Goal: Task Accomplishment & Management: Manage account settings

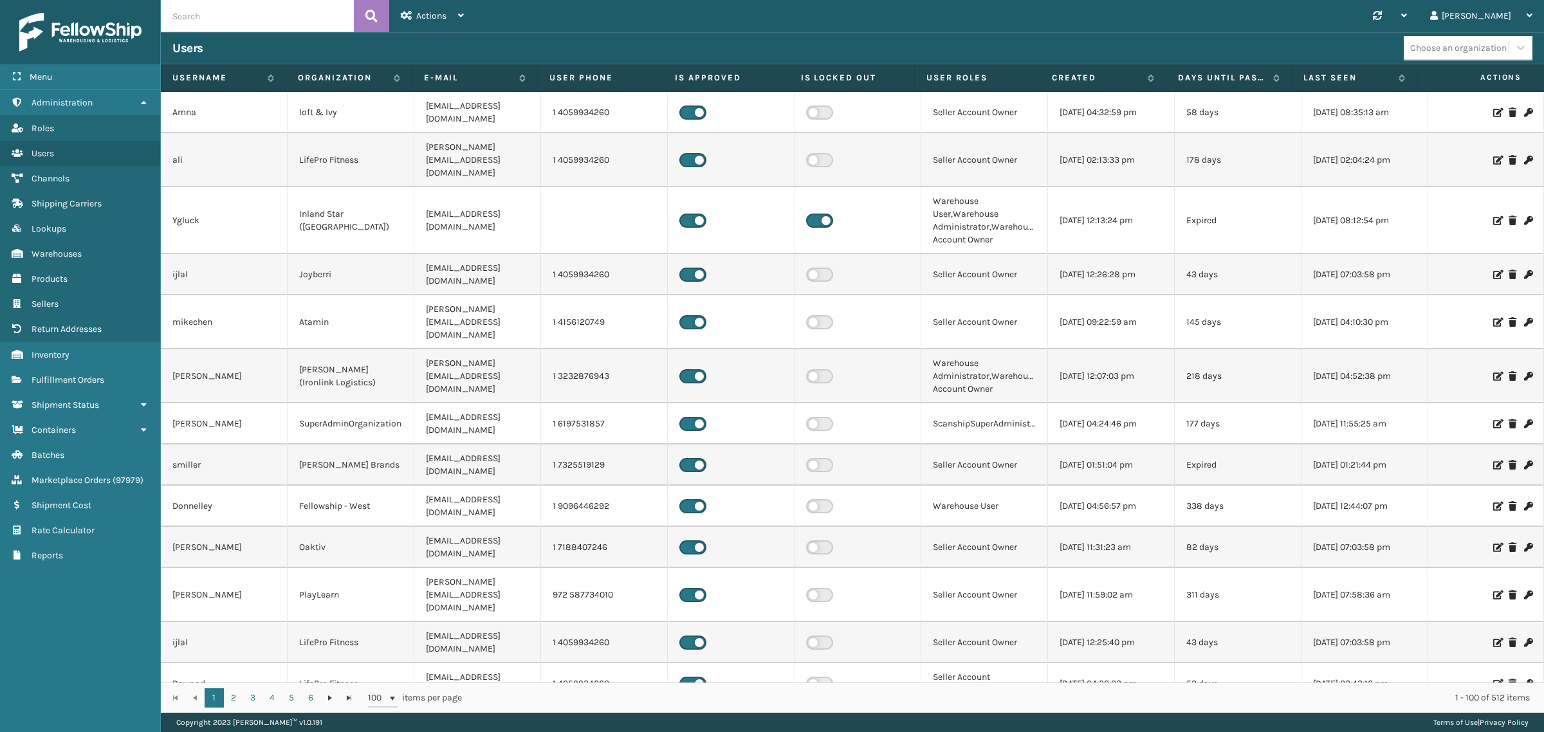
click at [568, 47] on div "Users" at bounding box center [787, 48] width 1231 height 15
click at [142, 98] on icon at bounding box center [143, 102] width 10 height 9
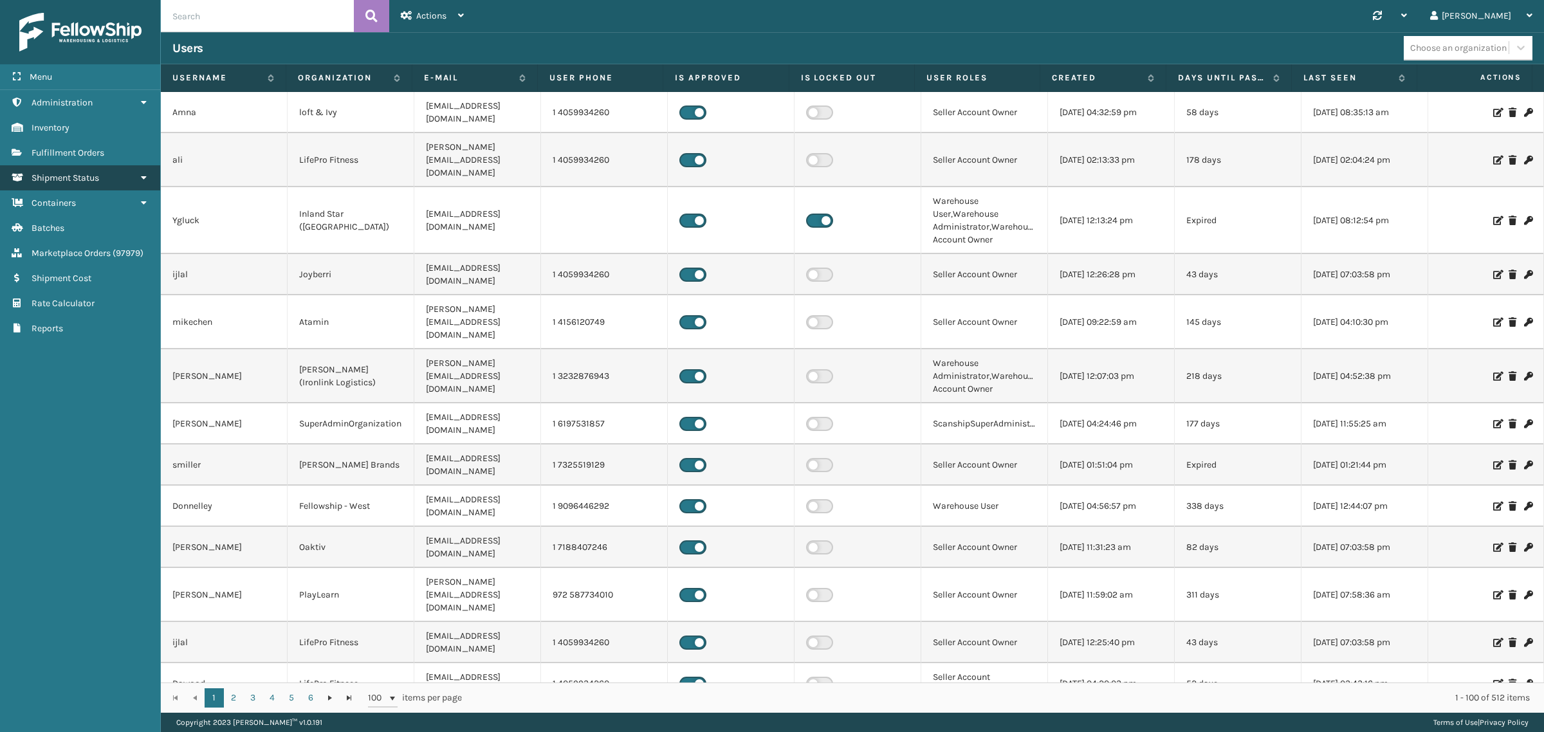
click at [88, 172] on span "Shipment Status" at bounding box center [66, 177] width 68 height 11
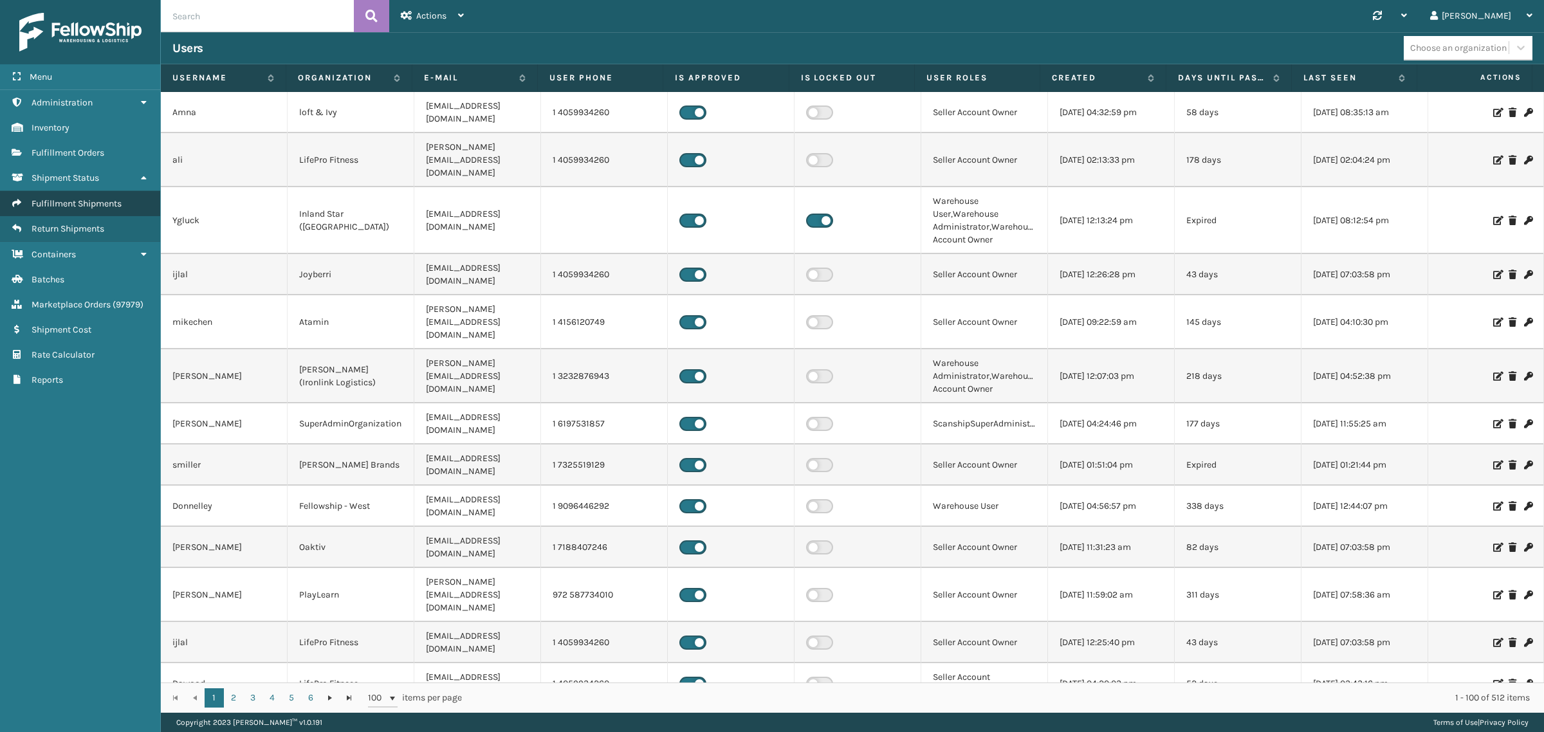
click at [88, 198] on span "Fulfillment Shipments" at bounding box center [77, 203] width 90 height 11
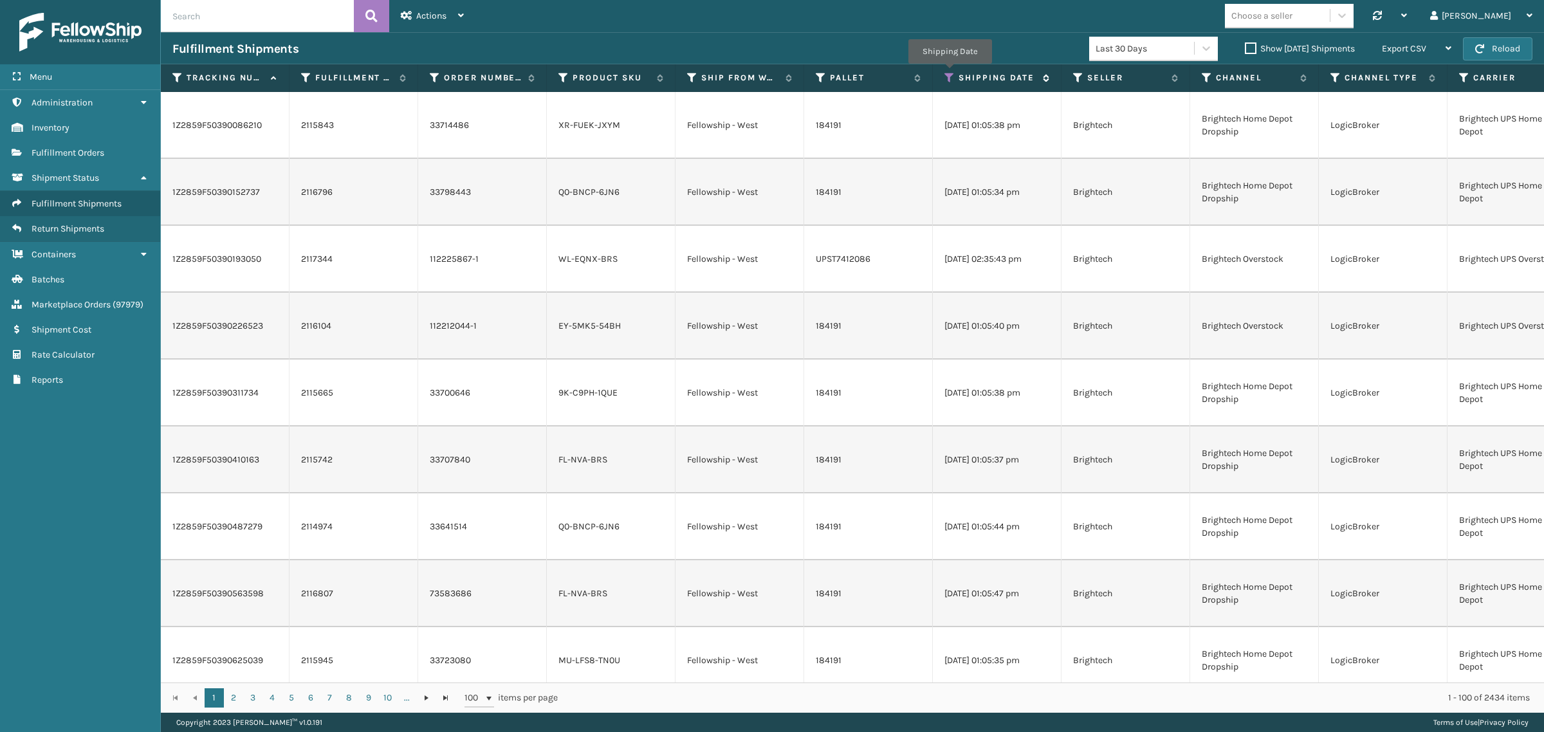
click at [949, 73] on icon at bounding box center [949, 78] width 10 height 12
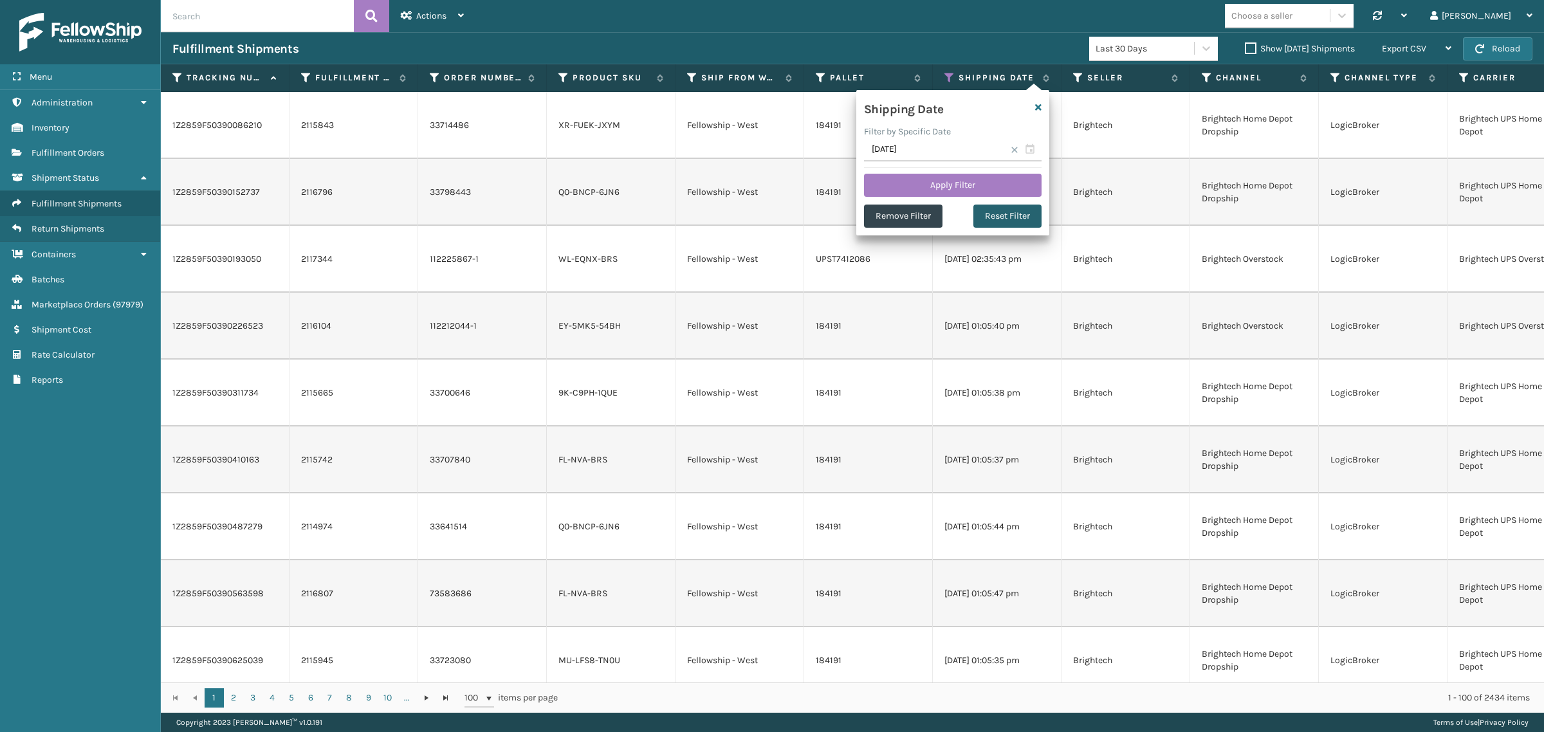
click at [1010, 220] on button "Reset Filter" at bounding box center [1007, 216] width 68 height 23
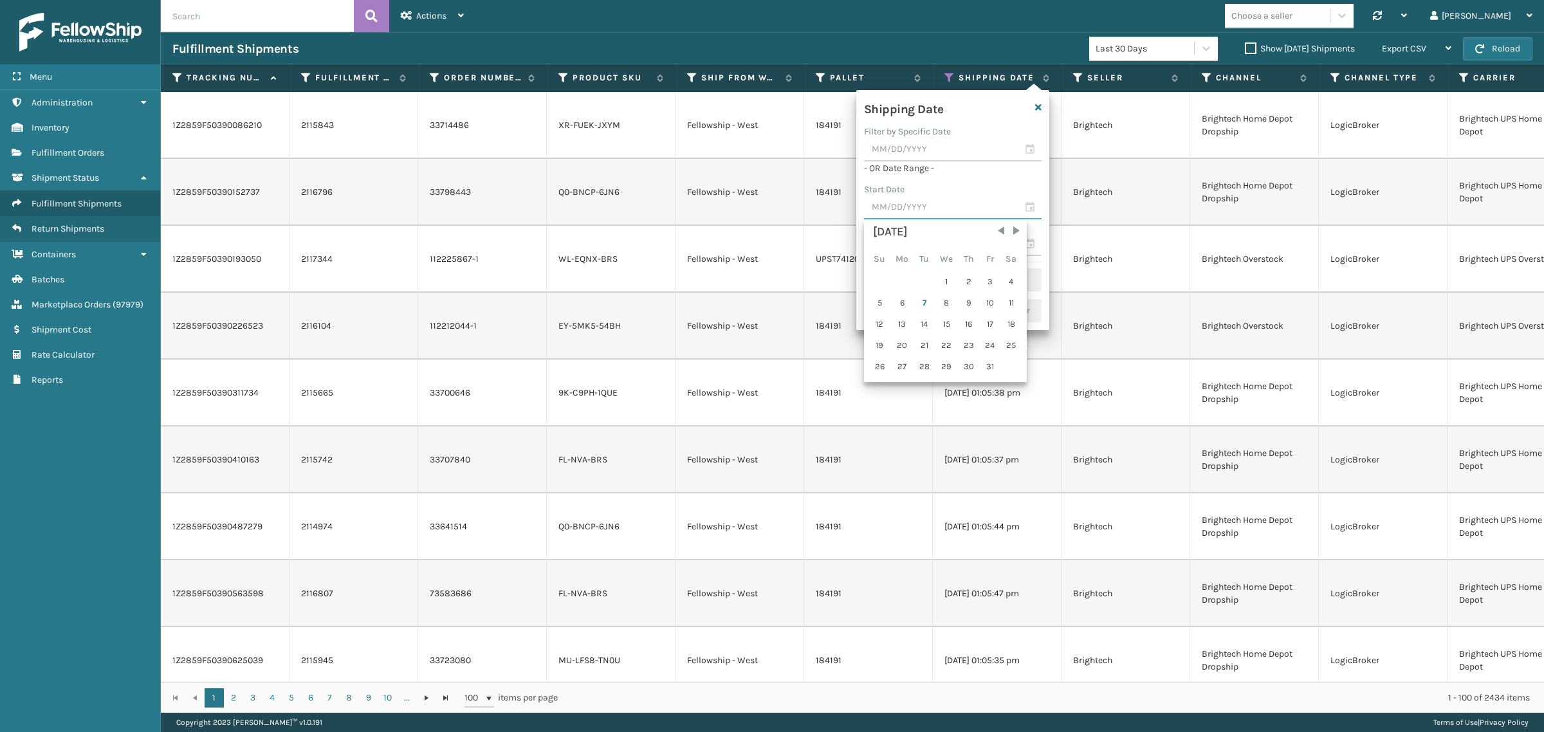
click at [937, 208] on input "text" at bounding box center [953, 207] width 178 height 23
click at [998, 232] on span "Previous Month" at bounding box center [1000, 230] width 13 height 13
click at [923, 361] on div "30" at bounding box center [924, 366] width 19 height 19
type input "09/30/2025"
click at [914, 190] on input "text" at bounding box center [953, 186] width 178 height 23
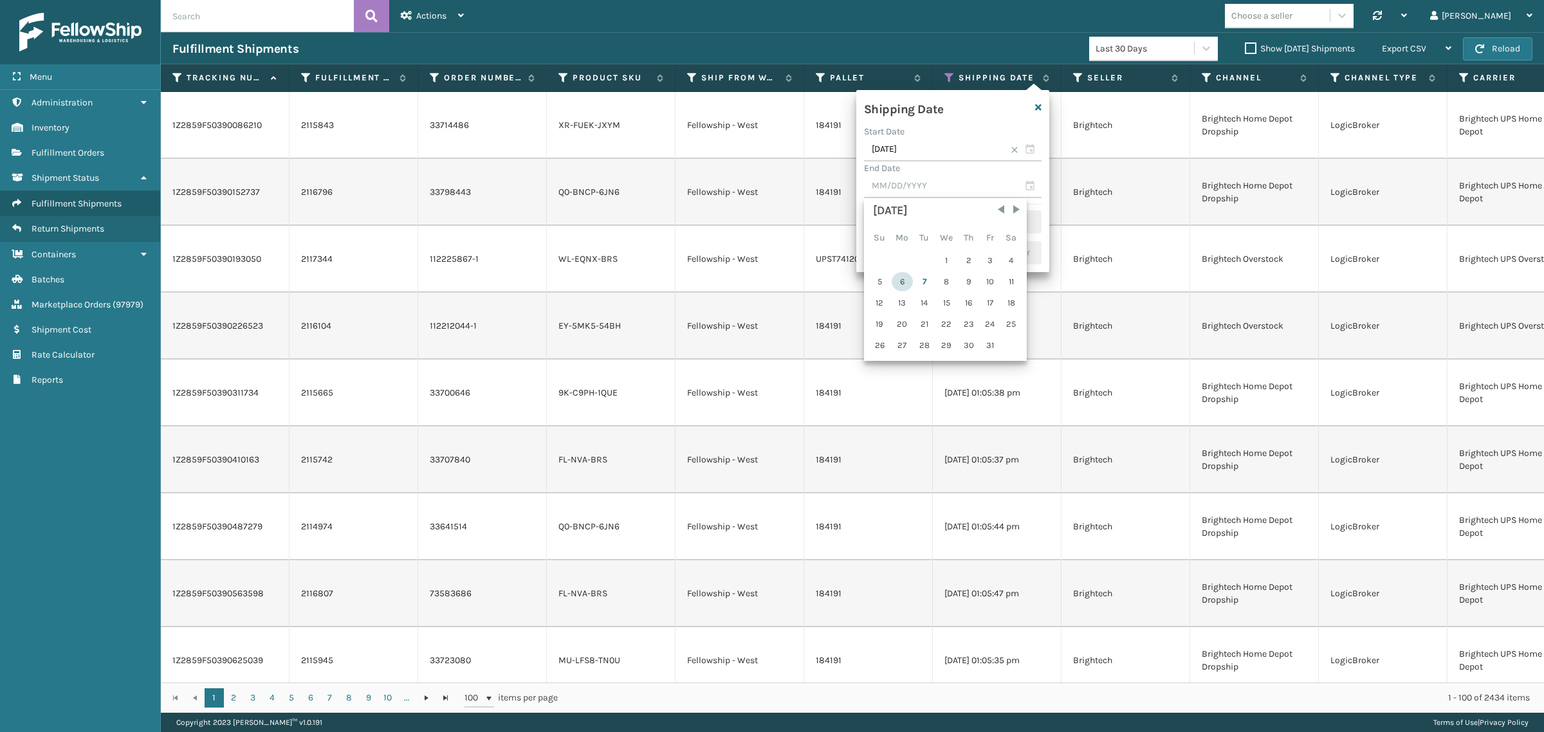
click at [904, 279] on div "6" at bounding box center [901, 281] width 21 height 19
type input "[DATE]"
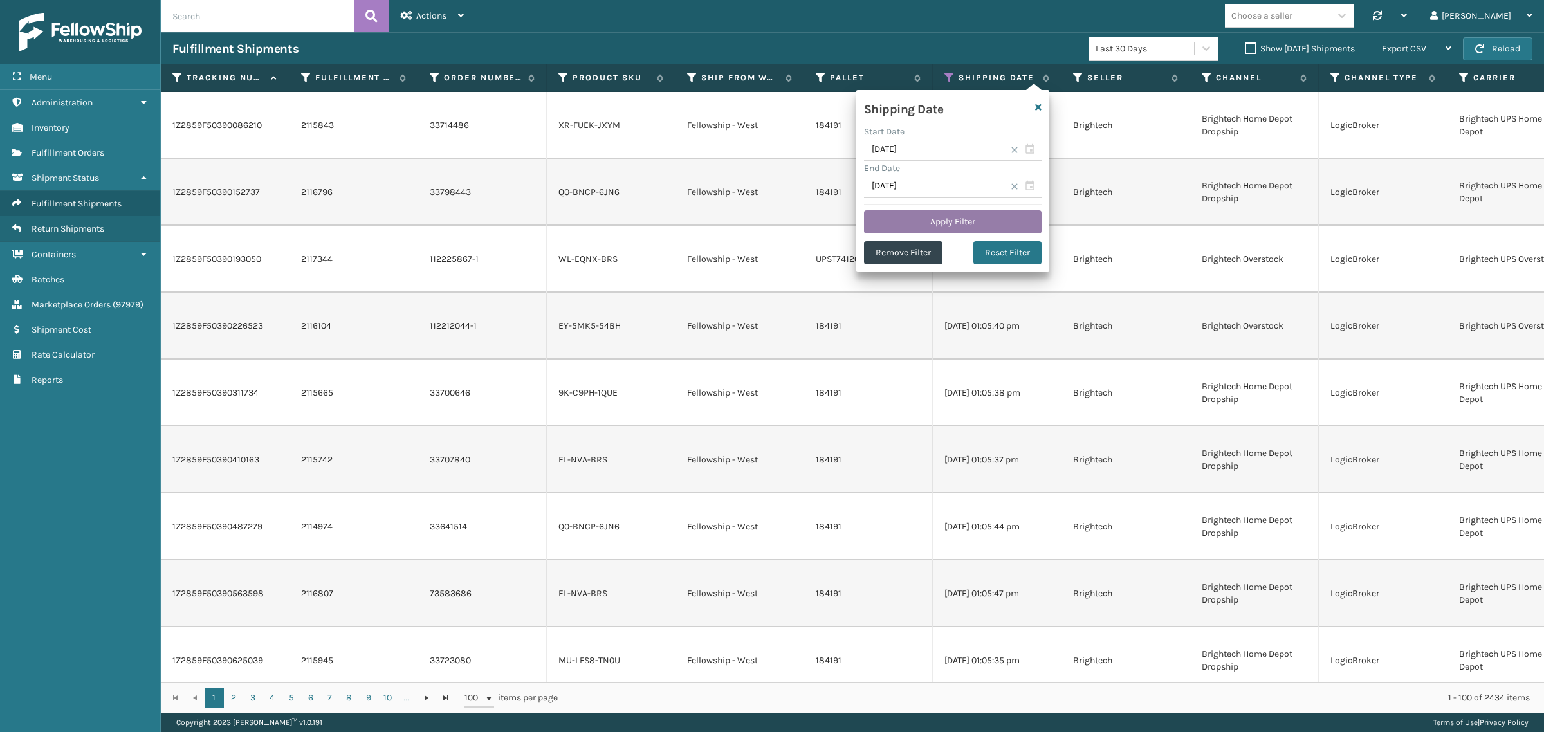
click at [960, 217] on button "Apply Filter" at bounding box center [953, 221] width 178 height 23
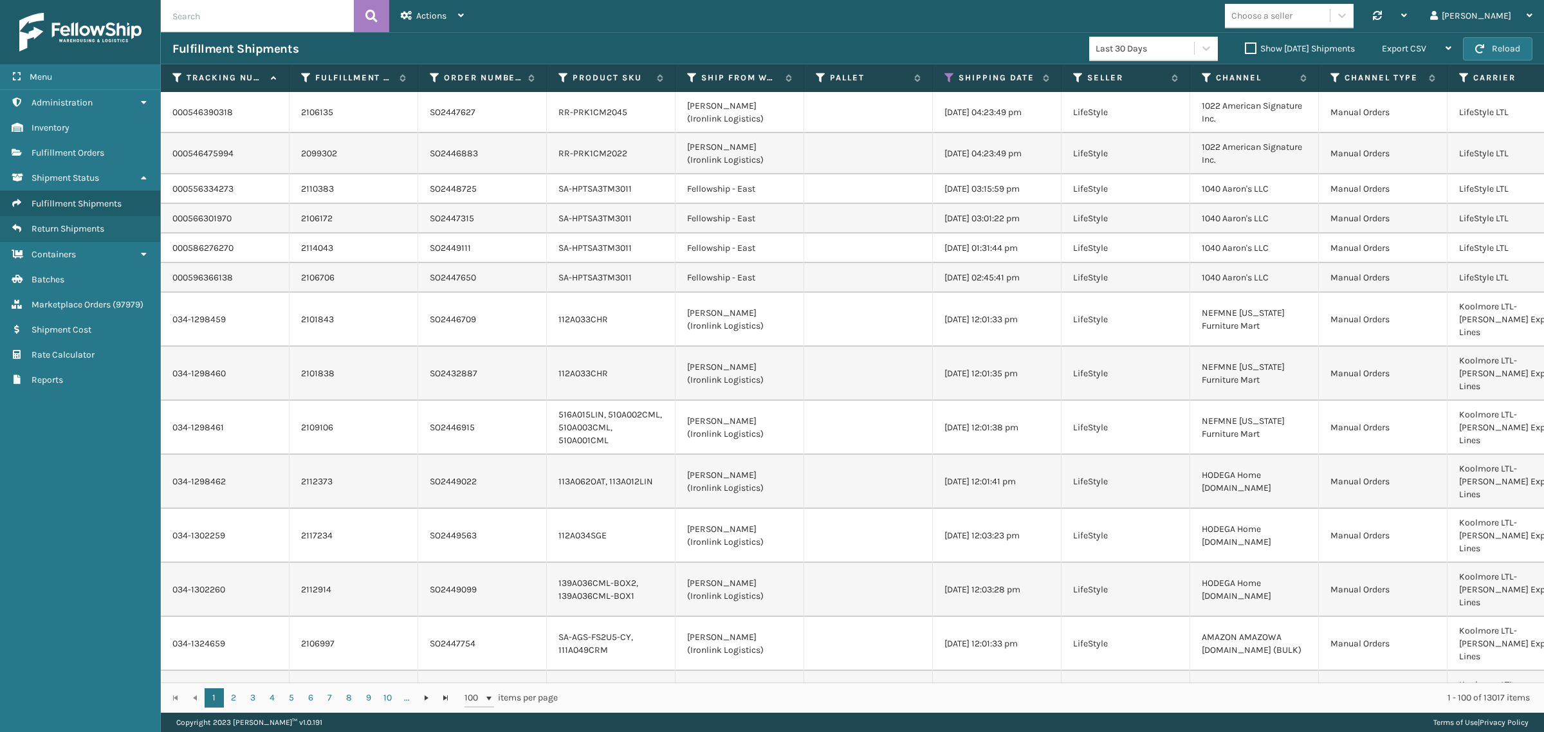
click at [1245, 46] on label "Show Yesterday Shipments" at bounding box center [1300, 48] width 110 height 11
click at [1245, 46] on input "Show Yesterday Shipments" at bounding box center [1245, 45] width 1 height 8
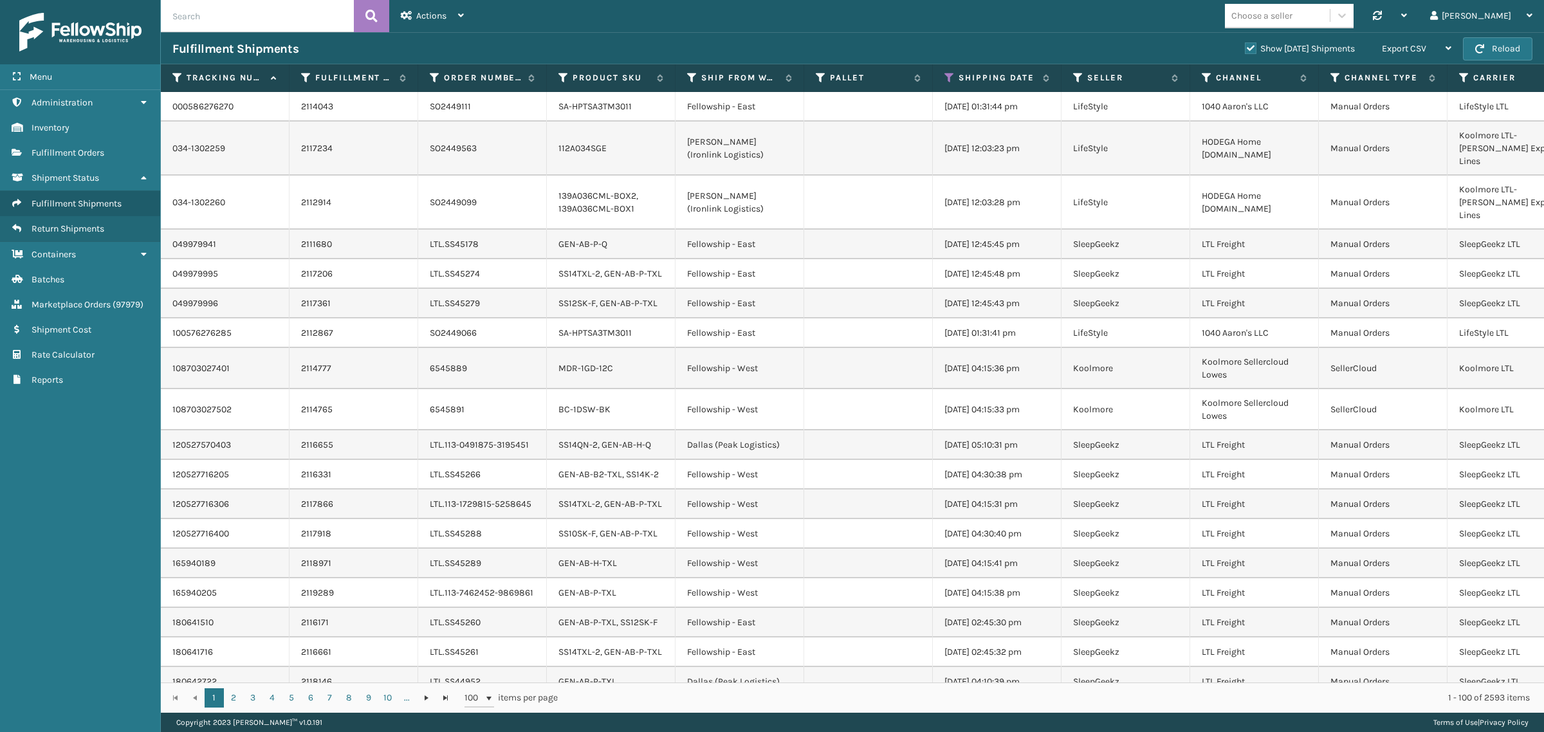
click at [1245, 46] on label "Show Yesterday Shipments" at bounding box center [1300, 48] width 110 height 11
click at [1245, 46] on input "Show Yesterday Shipments" at bounding box center [1245, 45] width 1 height 8
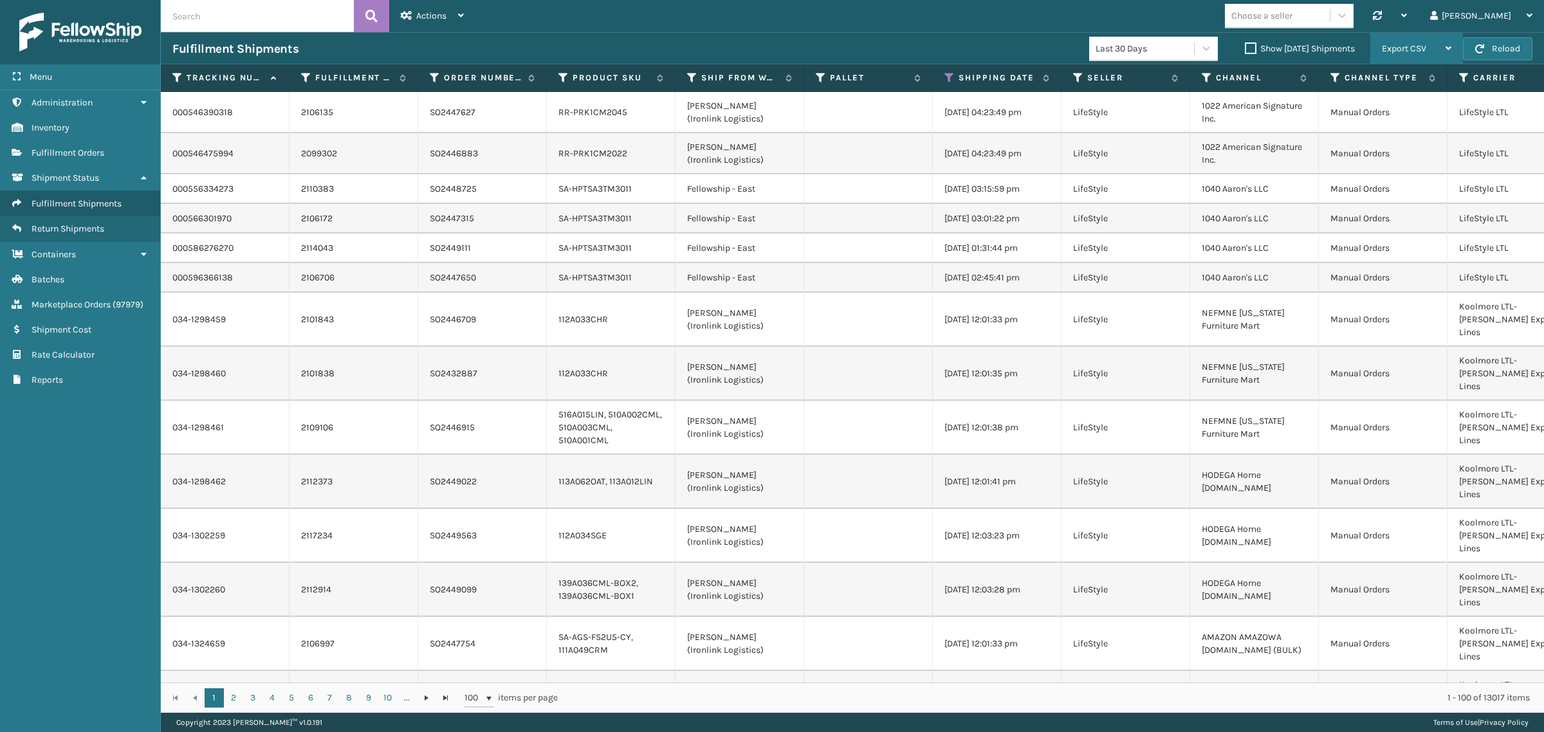
click at [1436, 45] on div "Export CSV" at bounding box center [1416, 49] width 69 height 32
click at [1426, 116] on li "Export All Pages" at bounding box center [1376, 117] width 172 height 35
click at [949, 77] on icon at bounding box center [949, 78] width 10 height 12
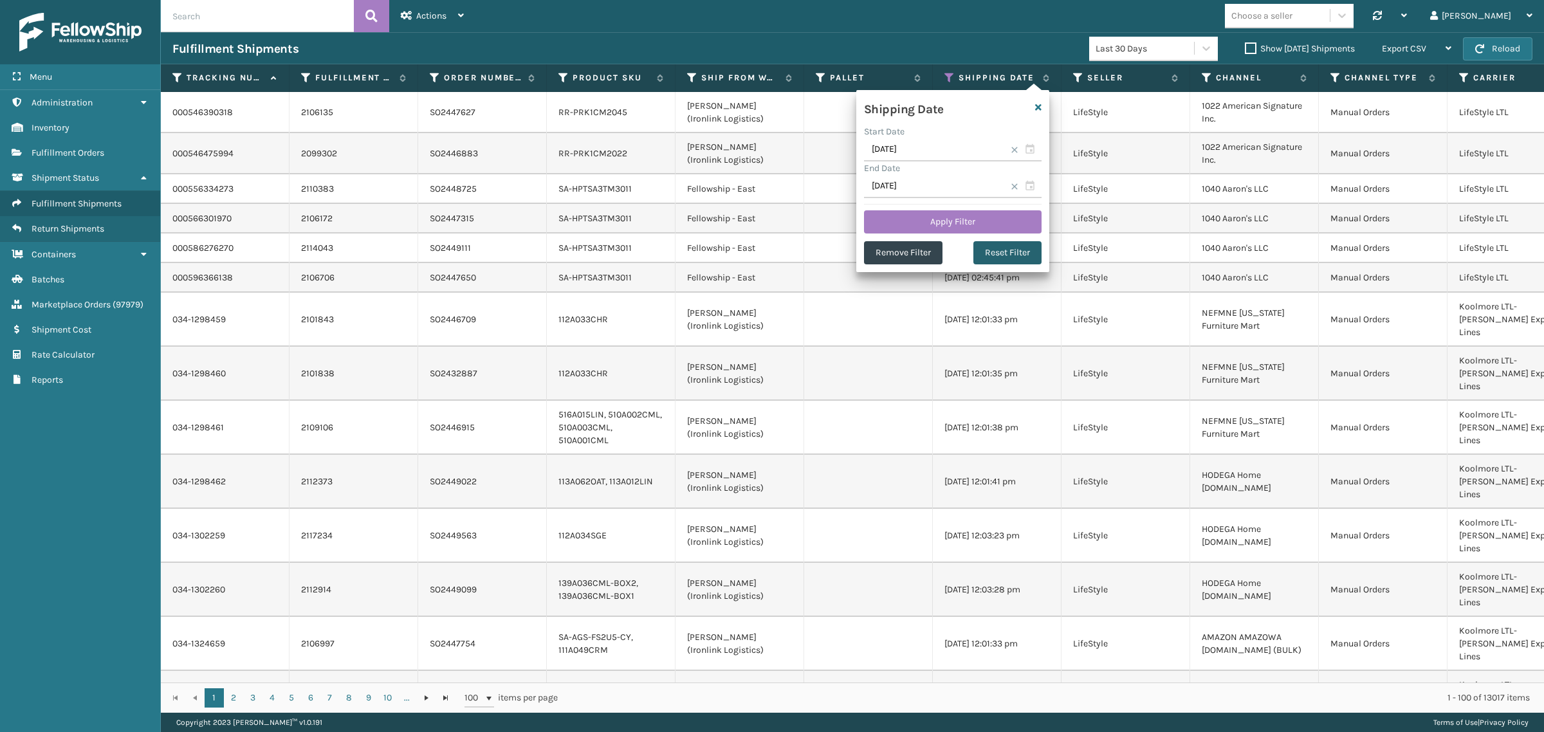
click at [996, 253] on button "Reset Filter" at bounding box center [1007, 252] width 68 height 23
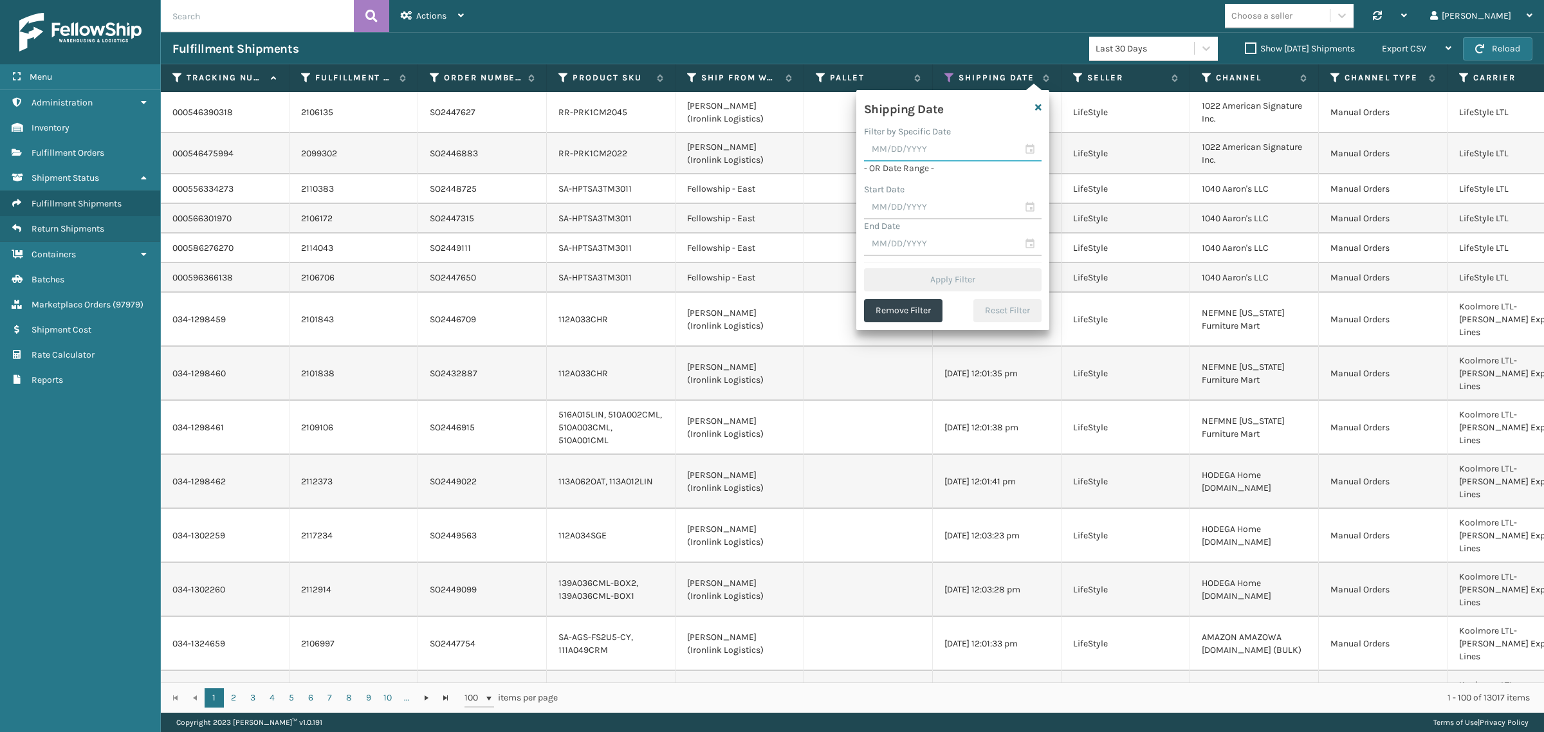
click at [904, 155] on input "text" at bounding box center [953, 149] width 178 height 23
click at [897, 239] on div "6" at bounding box center [901, 244] width 21 height 19
type input "[DATE]"
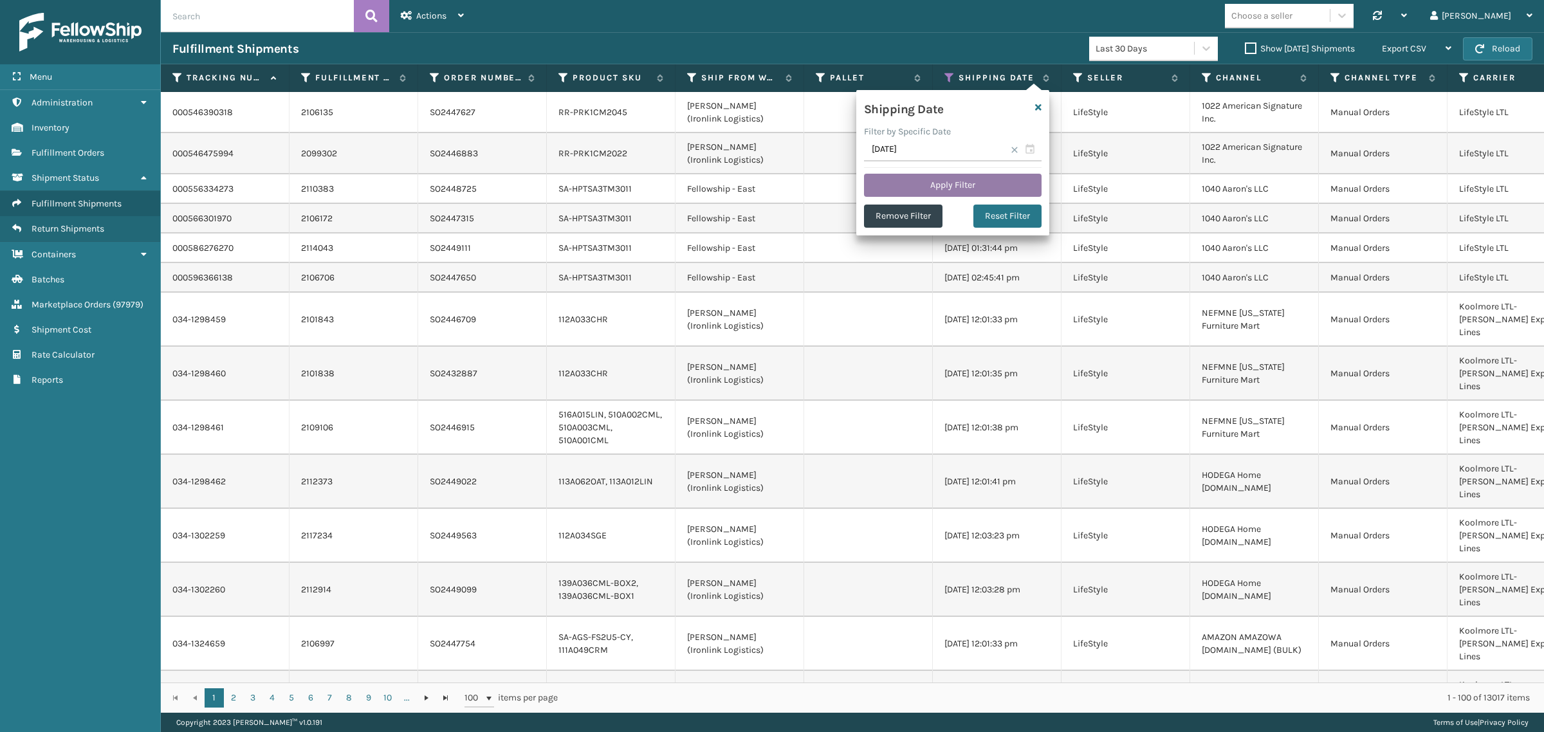
click at [953, 181] on button "Apply Filter" at bounding box center [953, 185] width 178 height 23
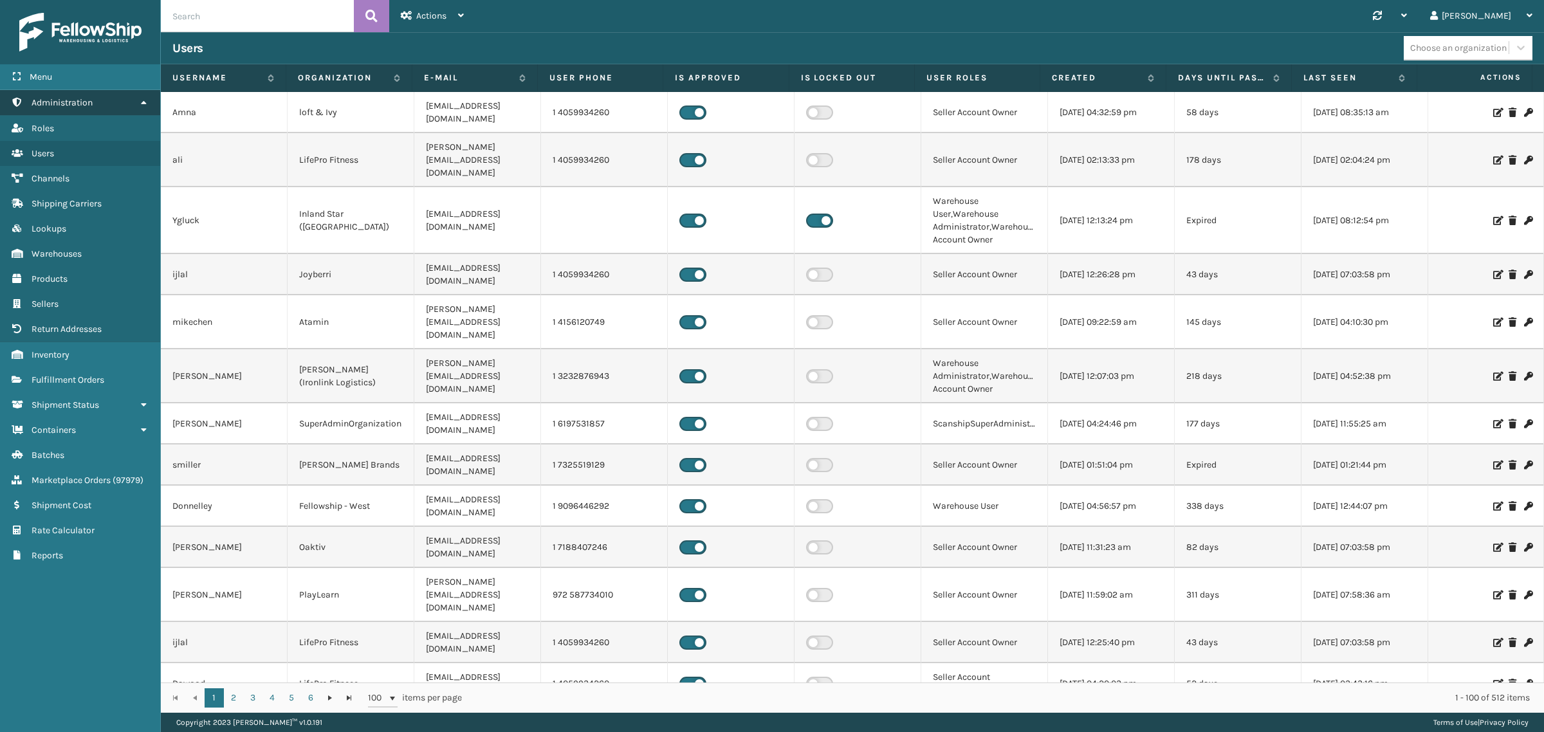
click at [142, 104] on icon at bounding box center [143, 102] width 10 height 9
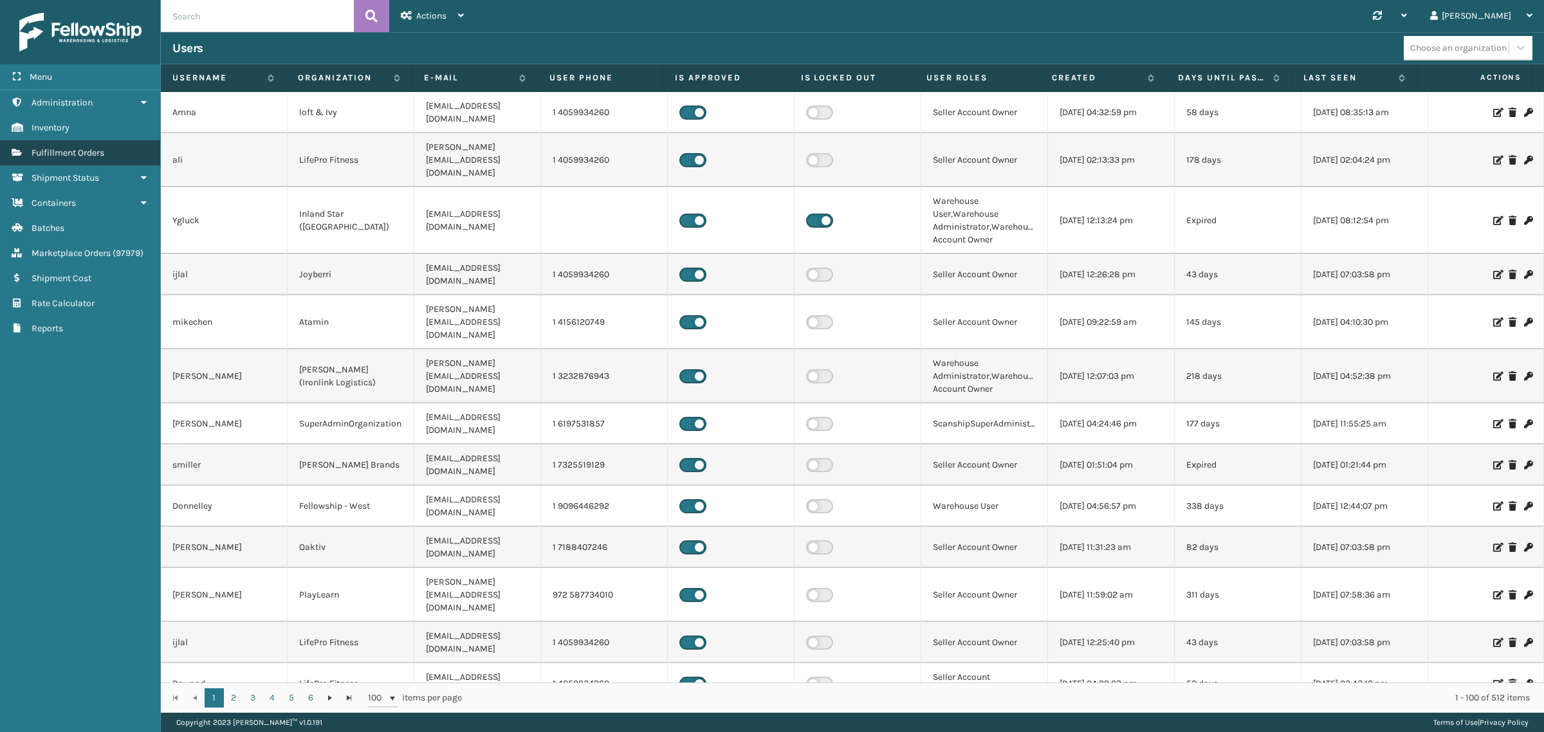
click at [101, 143] on link "Fulfillment Orders" at bounding box center [80, 152] width 160 height 25
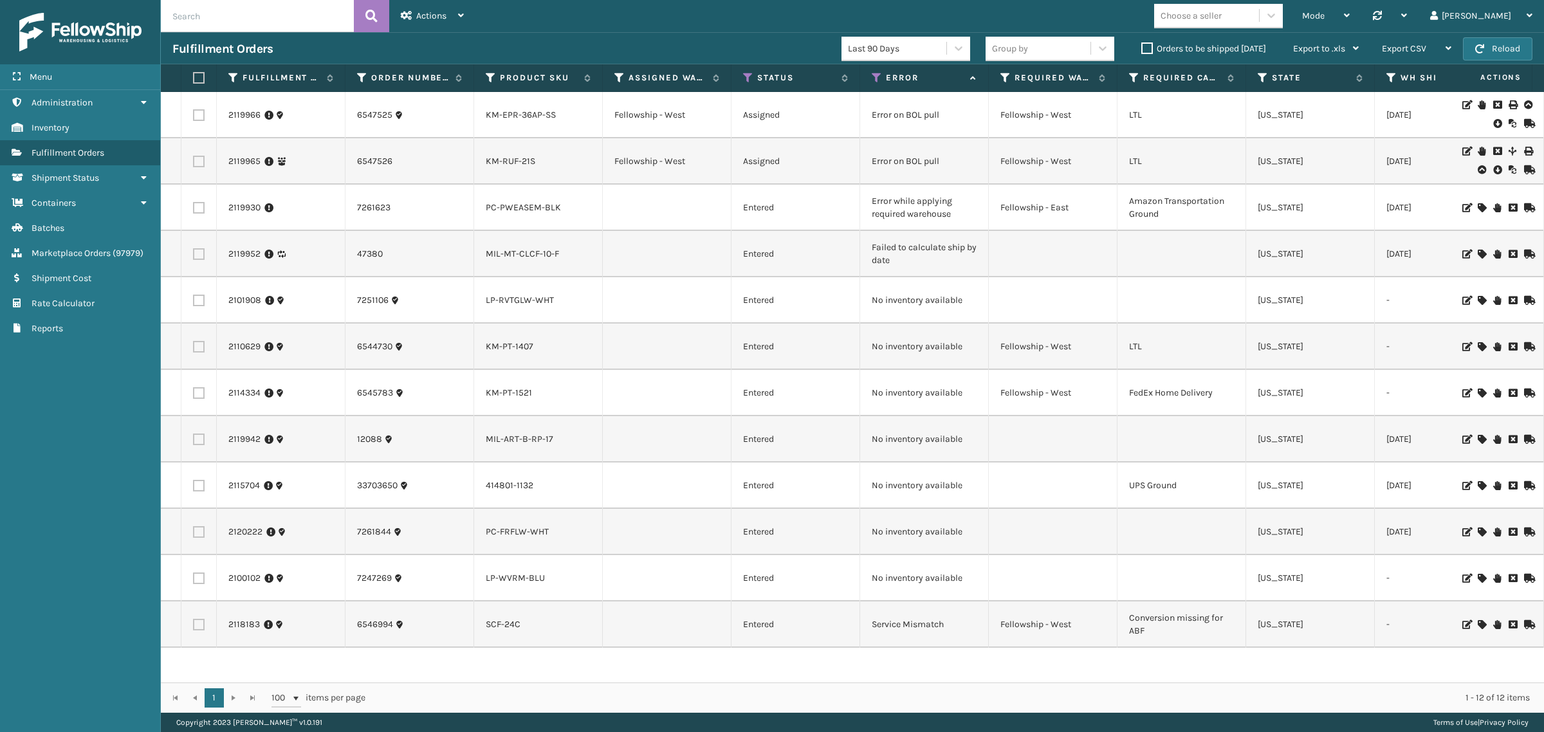
click at [1142, 49] on label "Orders to be shipped [DATE]" at bounding box center [1203, 48] width 125 height 11
click at [1142, 49] on input "Orders to be shipped [DATE]" at bounding box center [1141, 45] width 1 height 8
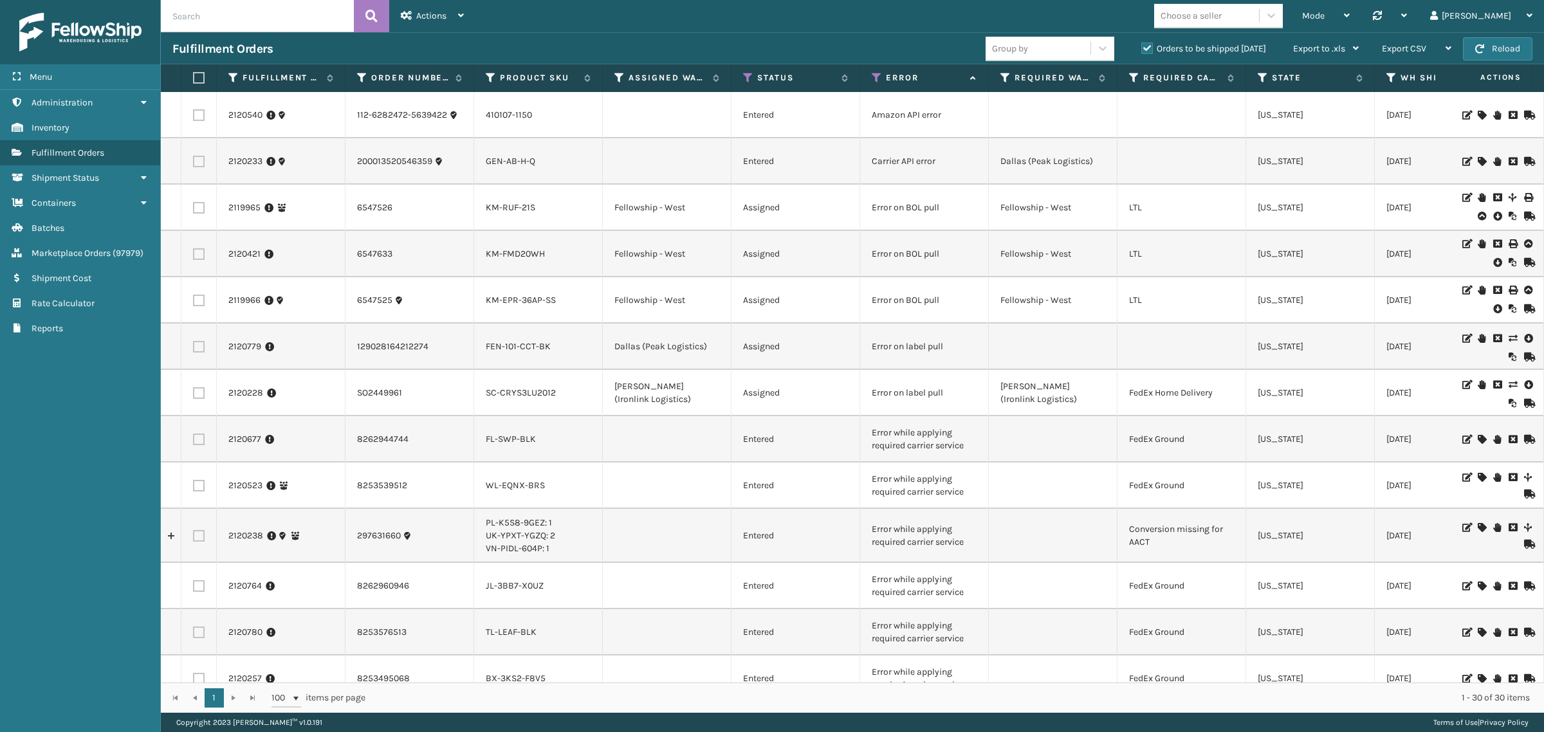
click at [1146, 47] on label "Orders to be shipped [DATE]" at bounding box center [1203, 48] width 125 height 11
click at [1142, 47] on input "Orders to be shipped [DATE]" at bounding box center [1141, 45] width 1 height 8
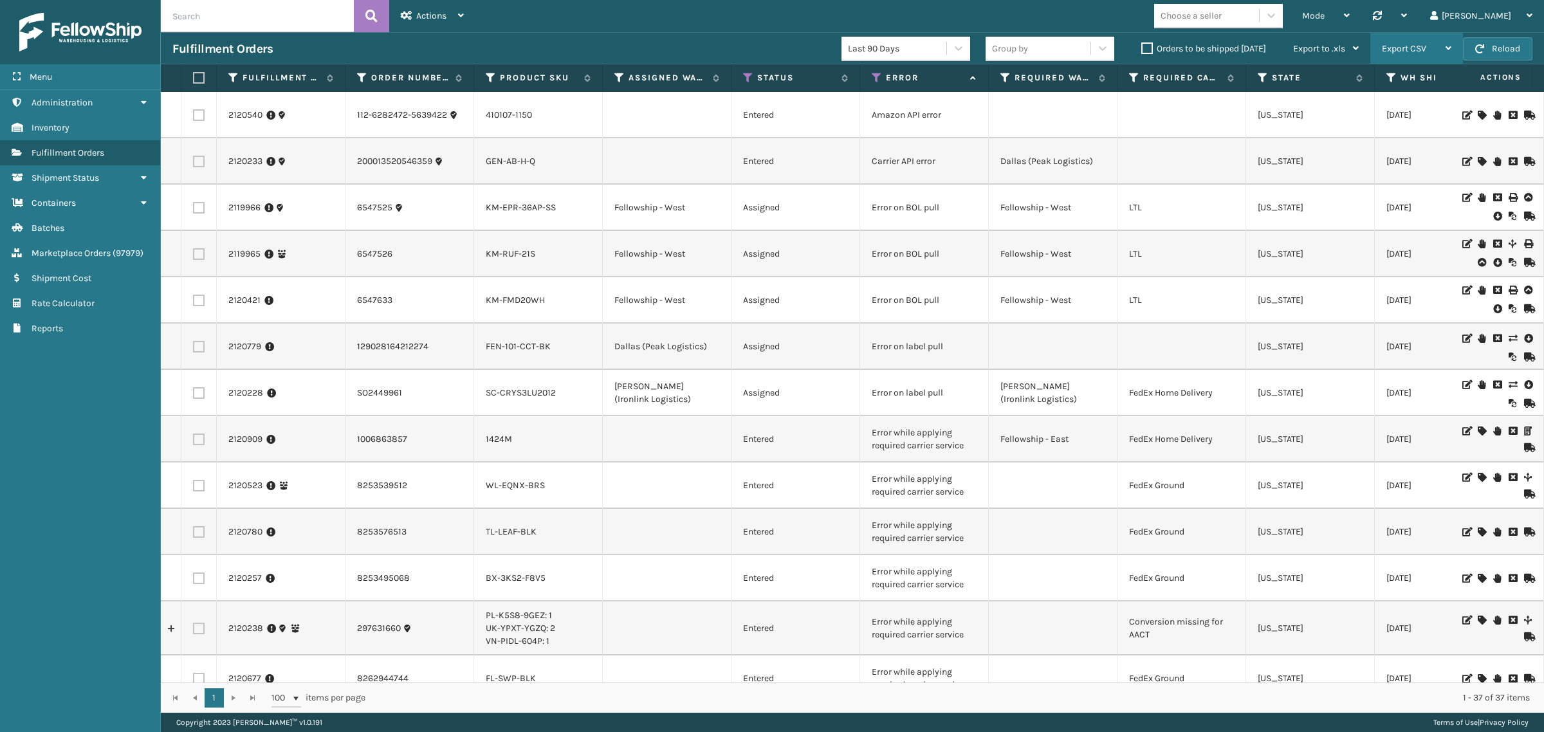
click at [1404, 48] on span "Export CSV" at bounding box center [1404, 48] width 44 height 11
click at [1404, 120] on li "Export All Pages" at bounding box center [1376, 117] width 172 height 35
click at [1499, 51] on button "Reload" at bounding box center [1497, 48] width 69 height 23
